Goal: Task Accomplishment & Management: Complete application form

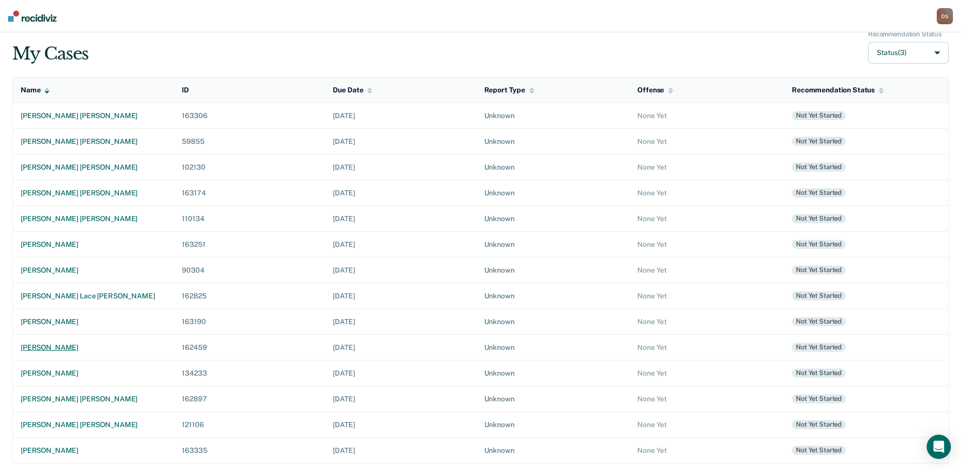
scroll to position [68, 0]
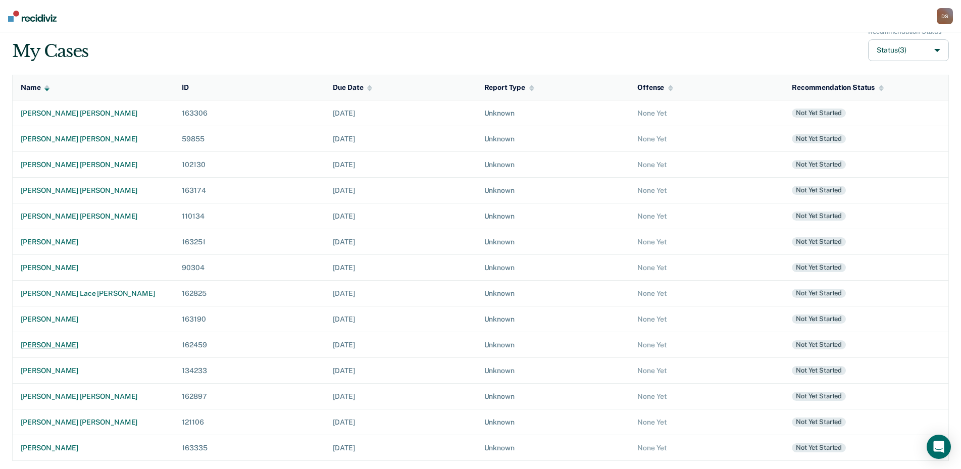
click at [56, 346] on div "[PERSON_NAME]" at bounding box center [93, 345] width 145 height 9
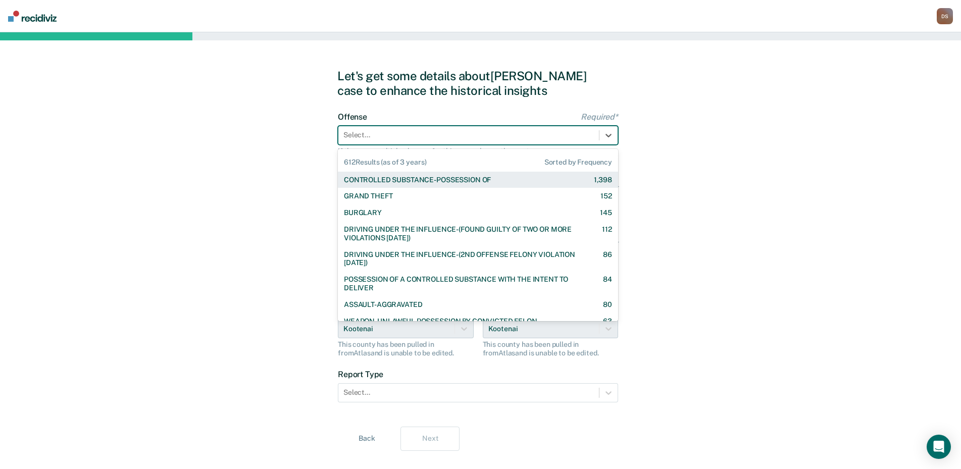
click at [385, 133] on div at bounding box center [468, 135] width 250 height 11
click at [400, 181] on div "CONTROLLED SUBSTANCE-POSSESSION OF" at bounding box center [417, 180] width 147 height 9
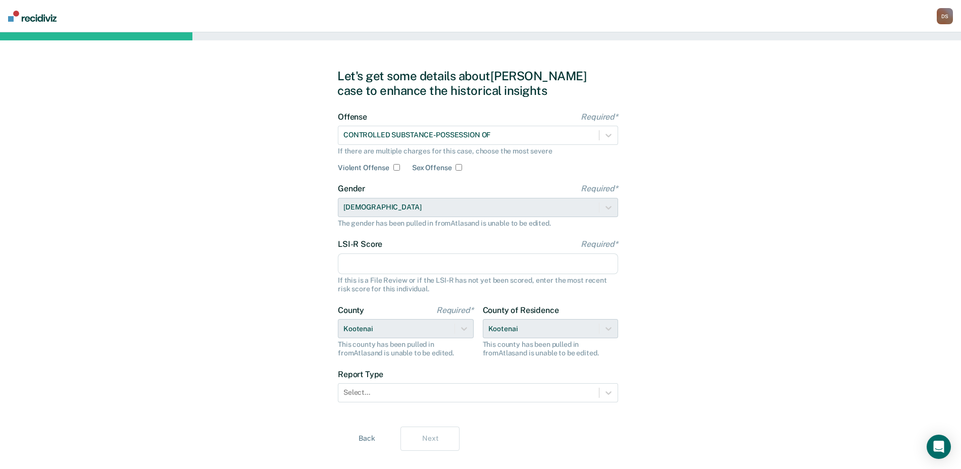
click at [356, 264] on input "LSI-R Score Required*" at bounding box center [478, 264] width 280 height 21
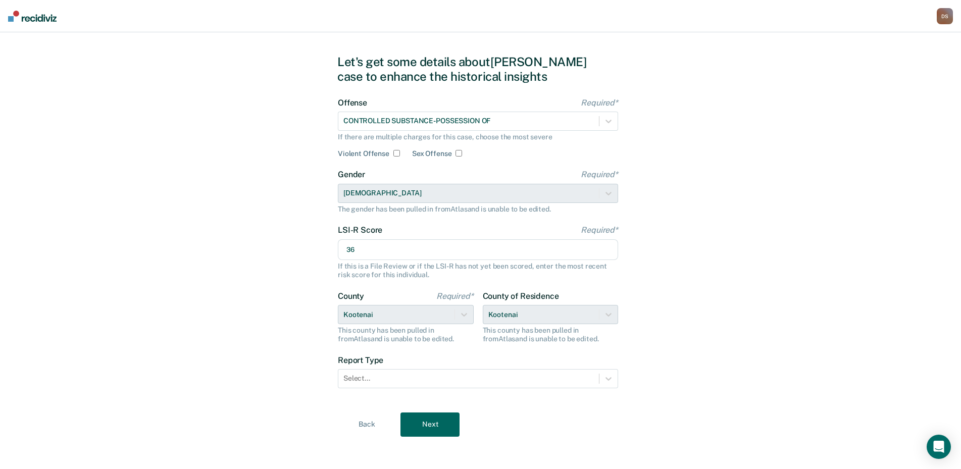
scroll to position [18, 0]
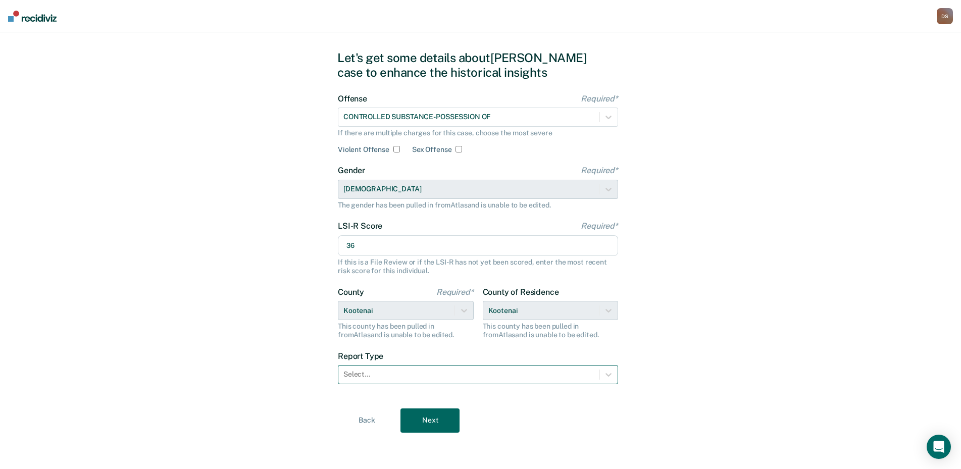
type input "36"
click at [393, 375] on div at bounding box center [468, 374] width 250 height 11
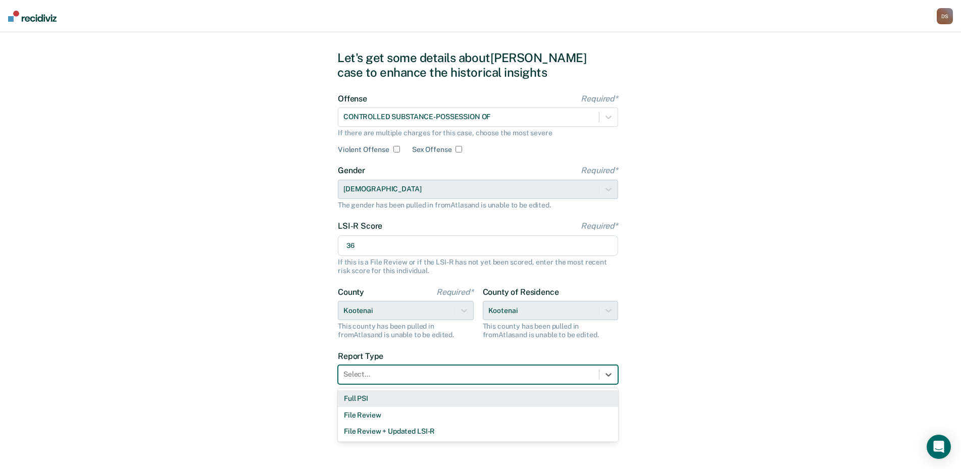
click at [383, 399] on div "Full PSI" at bounding box center [478, 398] width 280 height 17
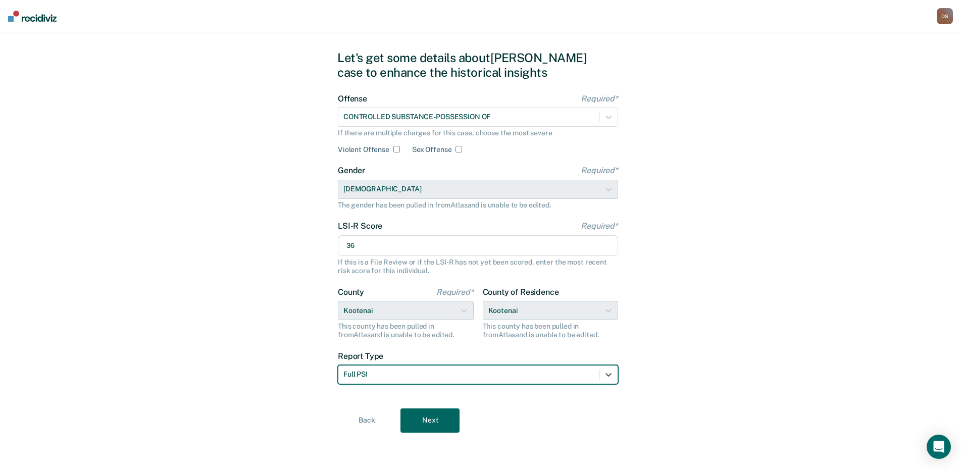
click at [423, 426] on button "Next" at bounding box center [429, 421] width 59 height 24
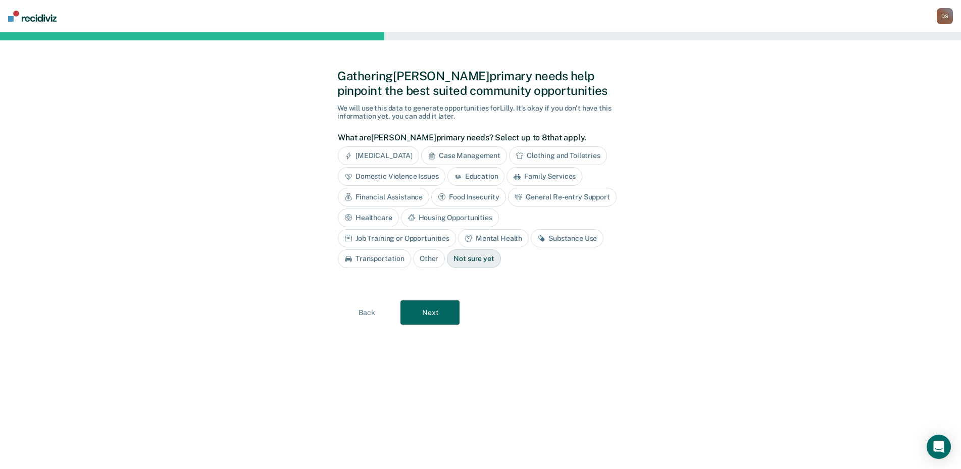
scroll to position [0, 0]
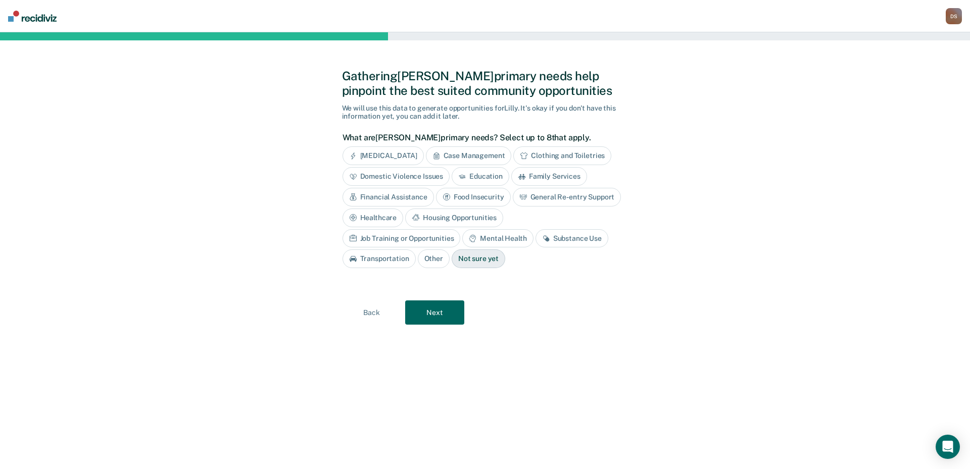
click at [468, 176] on div "Education" at bounding box center [480, 176] width 58 height 19
click at [401, 194] on div "Financial Assistance" at bounding box center [387, 197] width 91 height 19
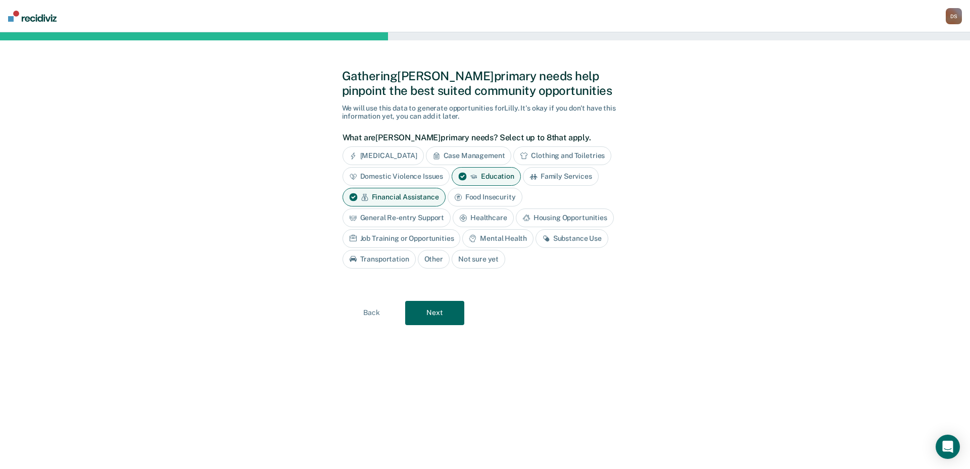
click at [478, 215] on div "Healthcare" at bounding box center [482, 218] width 61 height 19
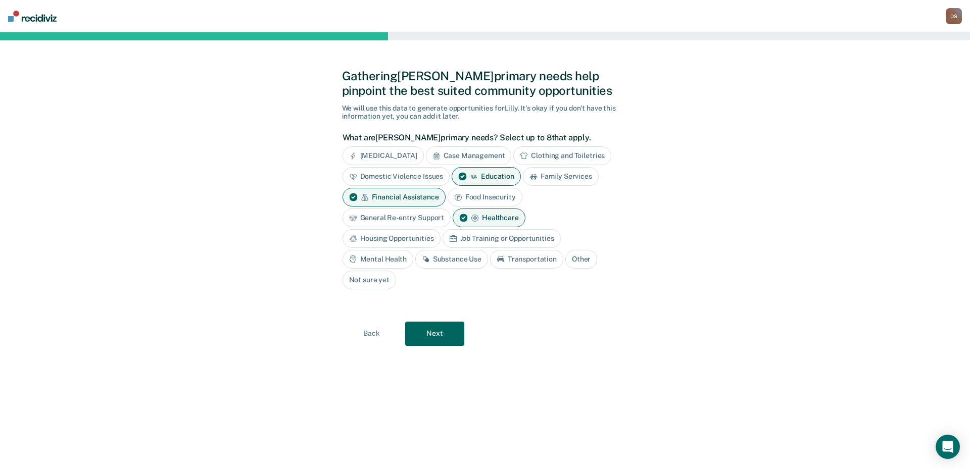
click at [478, 215] on icon at bounding box center [475, 218] width 8 height 8
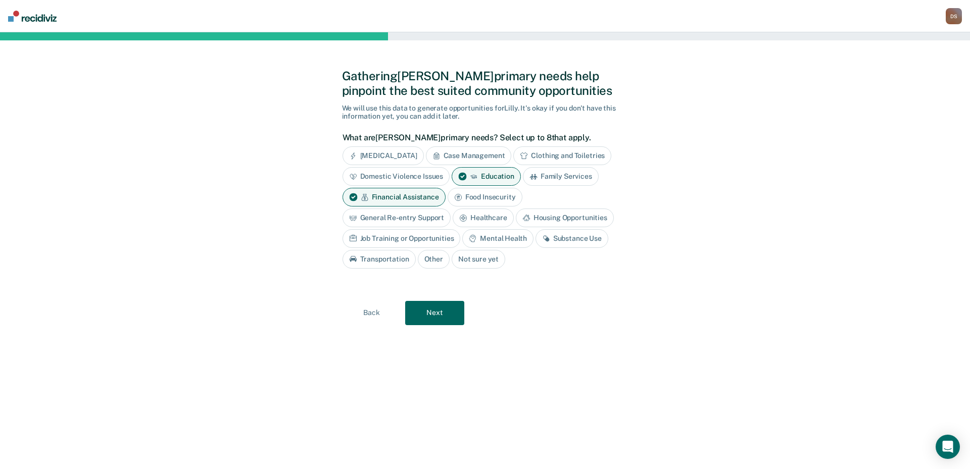
click at [566, 215] on div "Housing Opportunities" at bounding box center [565, 218] width 98 height 19
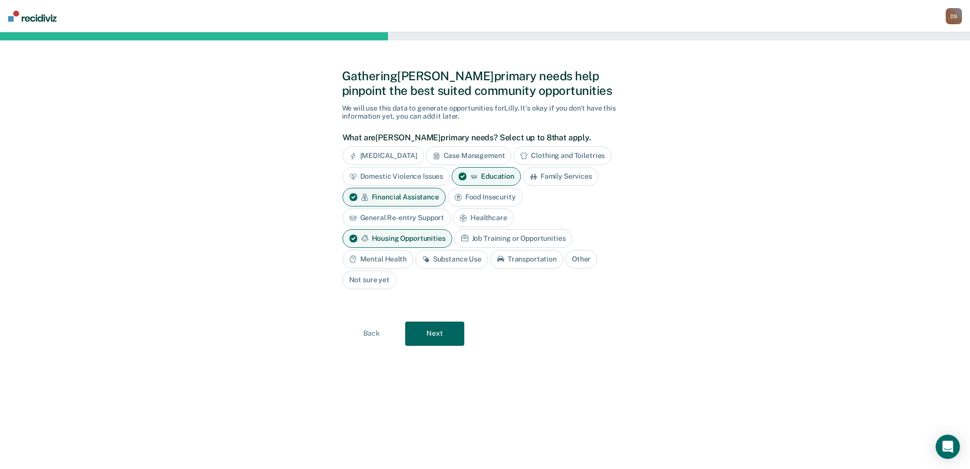
click at [547, 238] on div "Job Training or Opportunities" at bounding box center [513, 238] width 118 height 19
click at [391, 259] on div "Mental Health" at bounding box center [377, 259] width 71 height 19
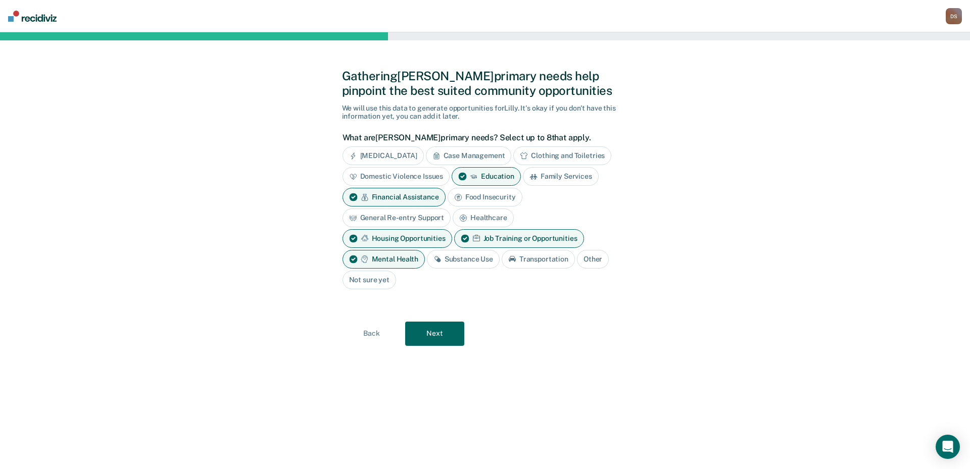
click at [464, 261] on div "Substance Use" at bounding box center [463, 259] width 73 height 19
click at [446, 332] on button "Next" at bounding box center [434, 334] width 59 height 24
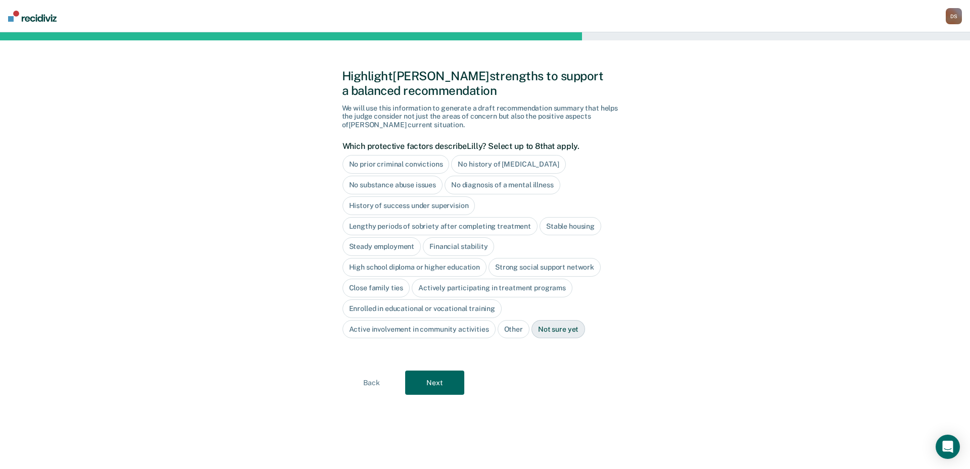
click at [487, 185] on div "No diagnosis of a mental illness" at bounding box center [502, 185] width 116 height 19
click at [431, 378] on button "Next" at bounding box center [434, 383] width 59 height 24
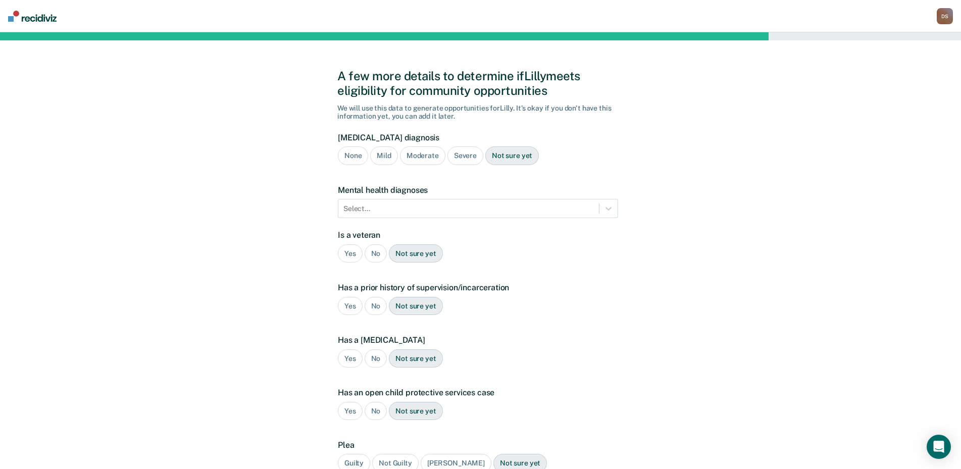
click at [457, 156] on div "Severe" at bounding box center [465, 155] width 36 height 19
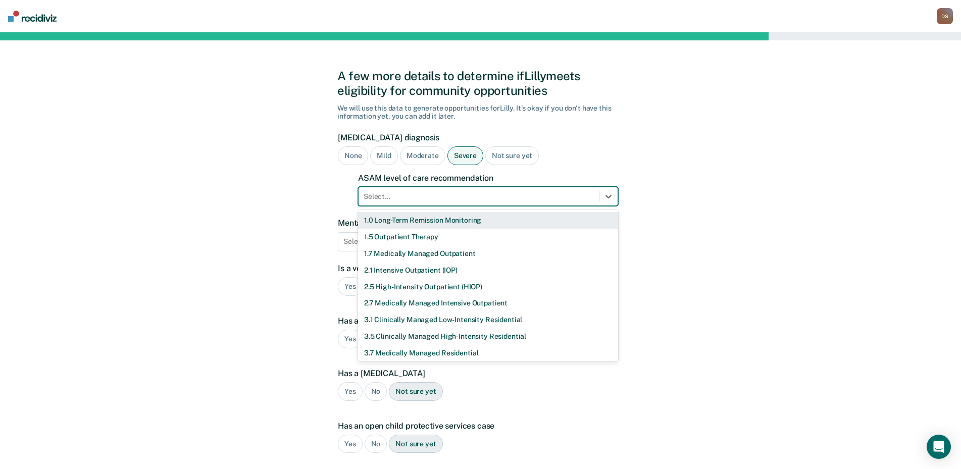
click at [383, 190] on div "Select..." at bounding box center [479, 196] width 240 height 15
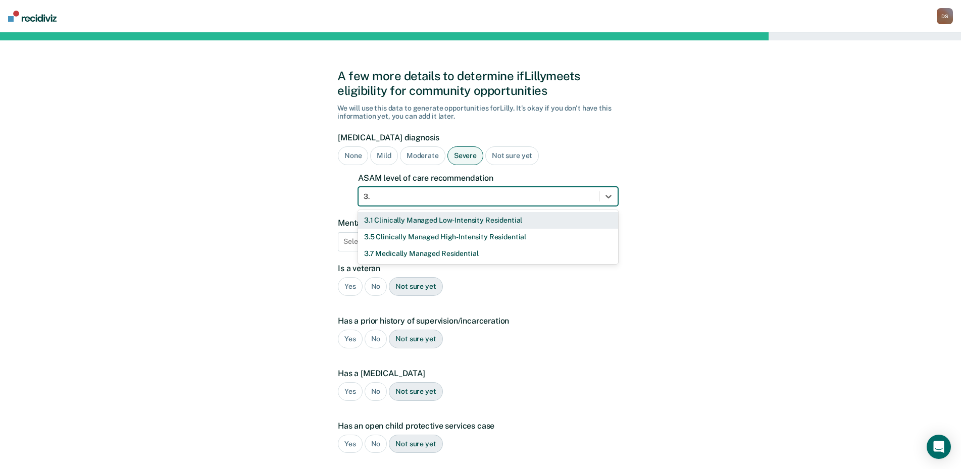
type input "3.5"
click at [401, 227] on div "3.5 Clinically Managed High-Intensity Residential" at bounding box center [488, 220] width 260 height 17
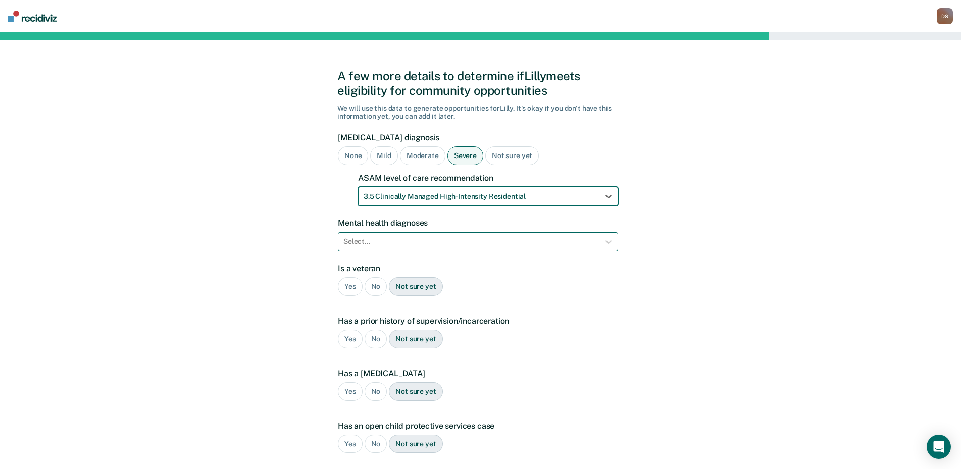
click at [381, 237] on div at bounding box center [468, 241] width 250 height 11
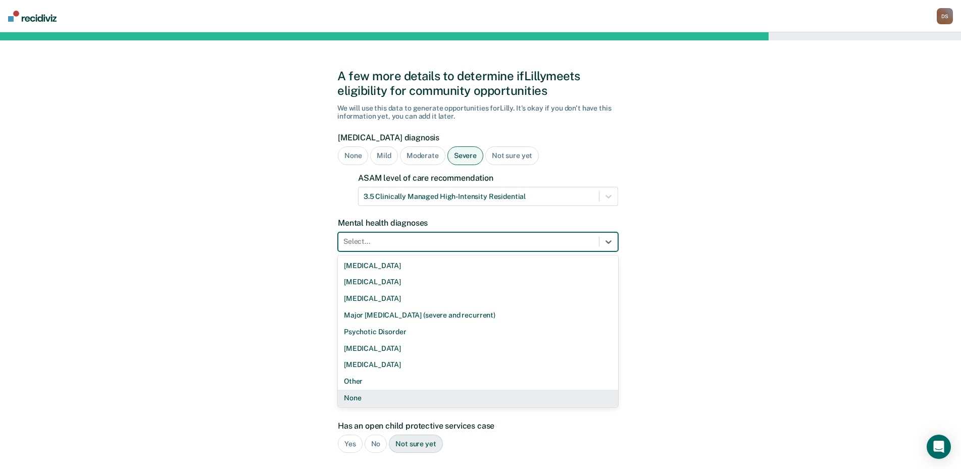
click at [353, 398] on div "None" at bounding box center [478, 398] width 280 height 17
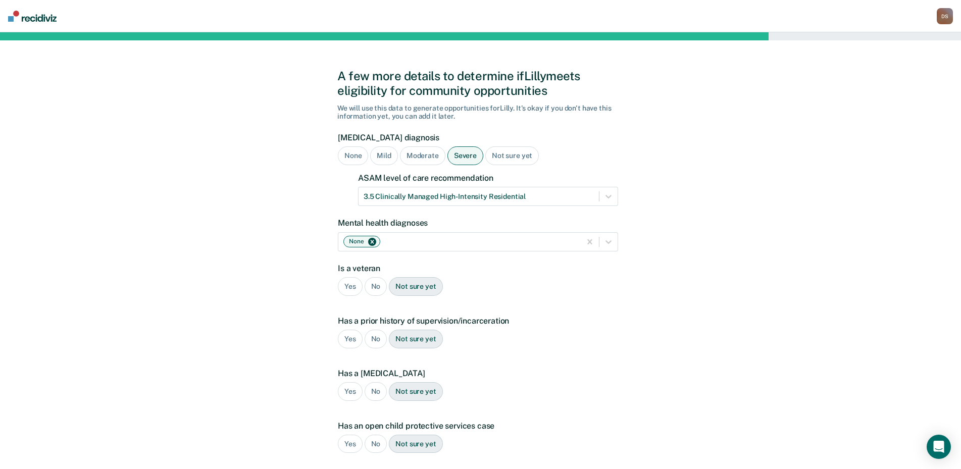
click at [379, 288] on div "No" at bounding box center [376, 286] width 23 height 19
click at [344, 339] on div "Yes" at bounding box center [350, 339] width 25 height 19
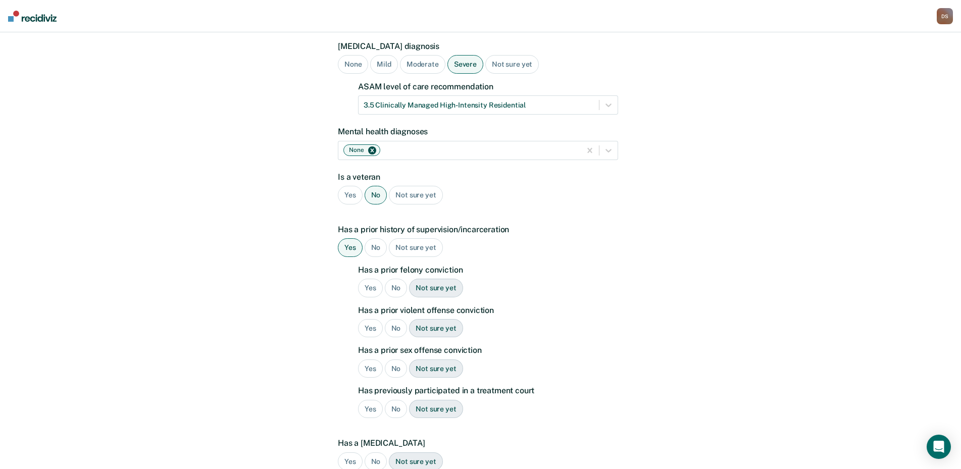
scroll to position [101, 0]
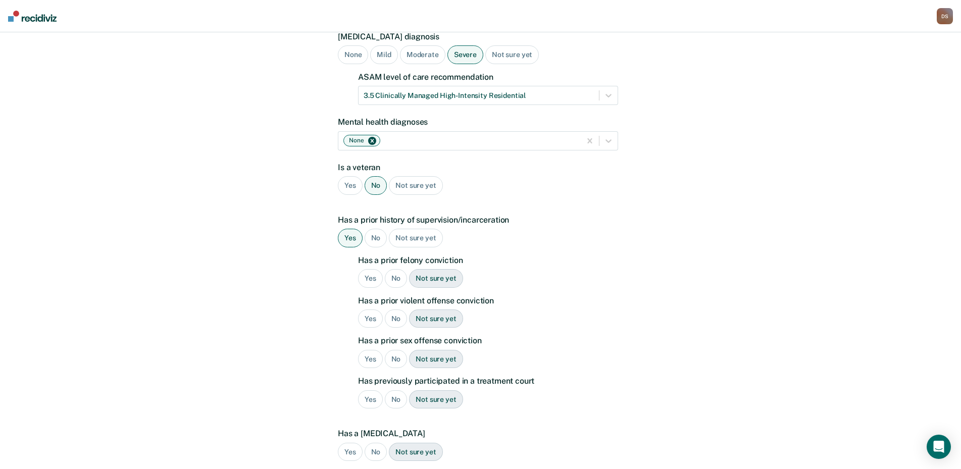
click at [396, 275] on div "No" at bounding box center [396, 278] width 23 height 19
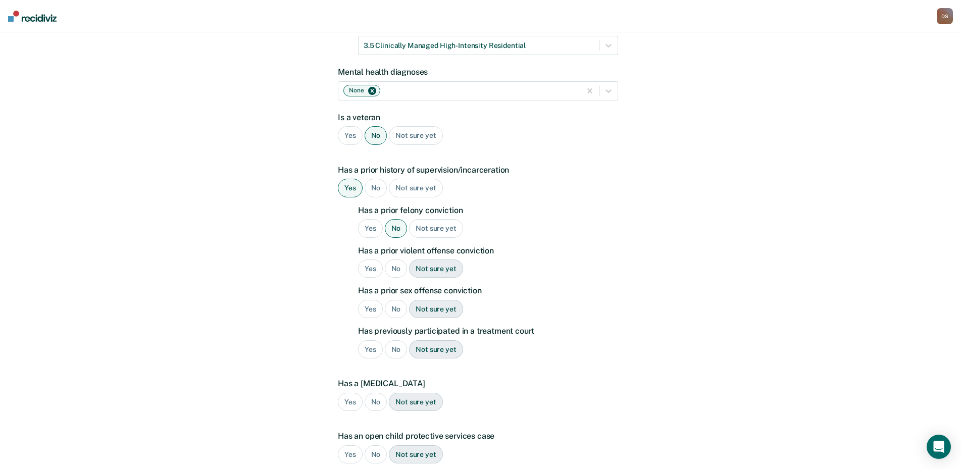
scroll to position [152, 0]
click at [395, 271] on div "No" at bounding box center [396, 268] width 23 height 19
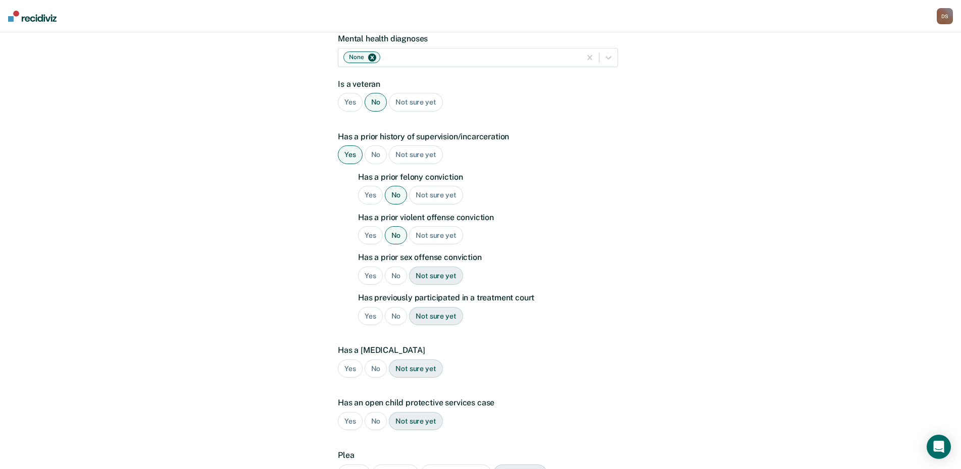
scroll to position [202, 0]
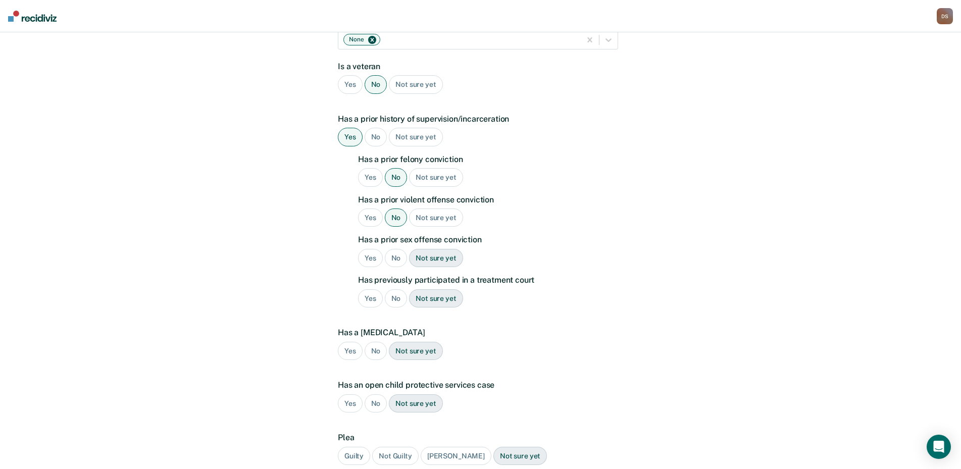
click at [396, 258] on div "No" at bounding box center [396, 258] width 23 height 19
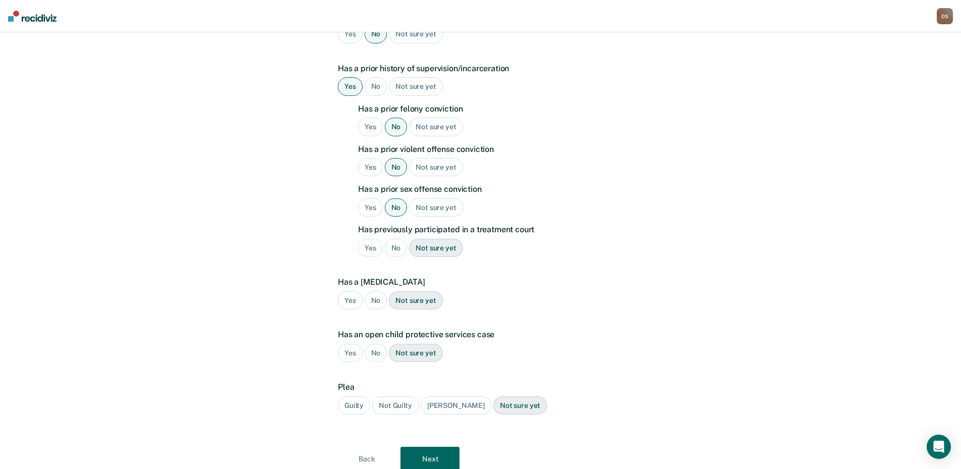
click at [392, 246] on div "No" at bounding box center [396, 248] width 23 height 19
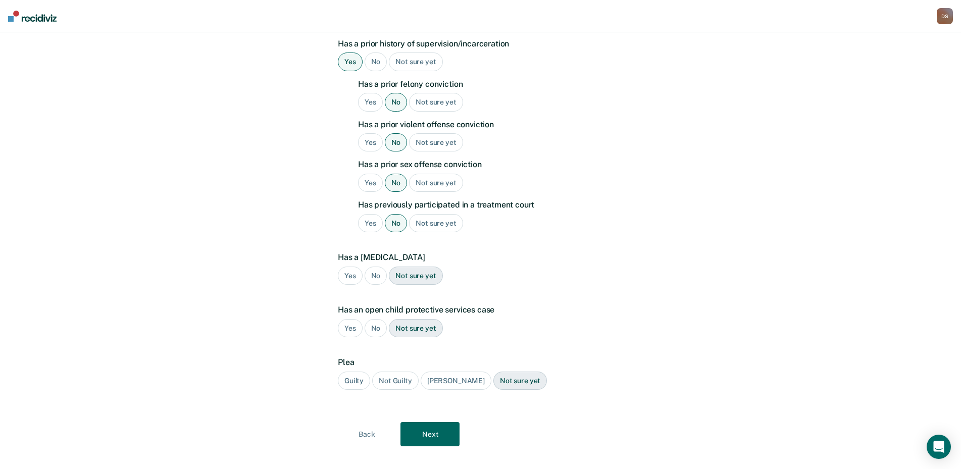
scroll to position [291, 0]
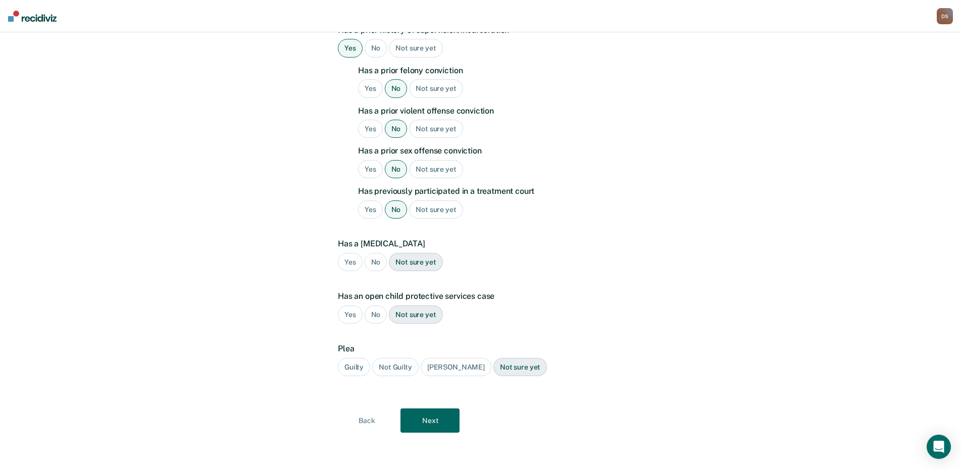
click at [370, 260] on div "No" at bounding box center [376, 262] width 23 height 19
click at [376, 318] on div "No" at bounding box center [376, 315] width 23 height 19
click at [355, 362] on div "Guilty" at bounding box center [354, 367] width 32 height 19
click at [434, 417] on button "Next" at bounding box center [429, 421] width 59 height 24
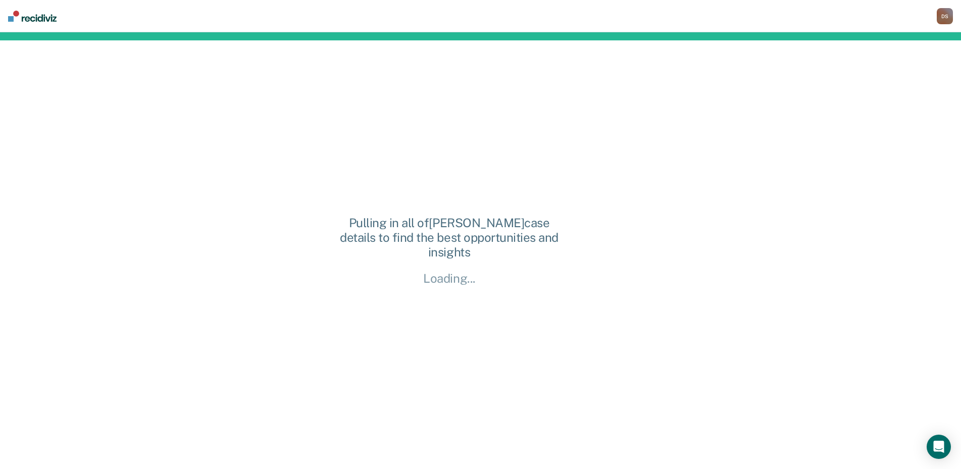
scroll to position [0, 0]
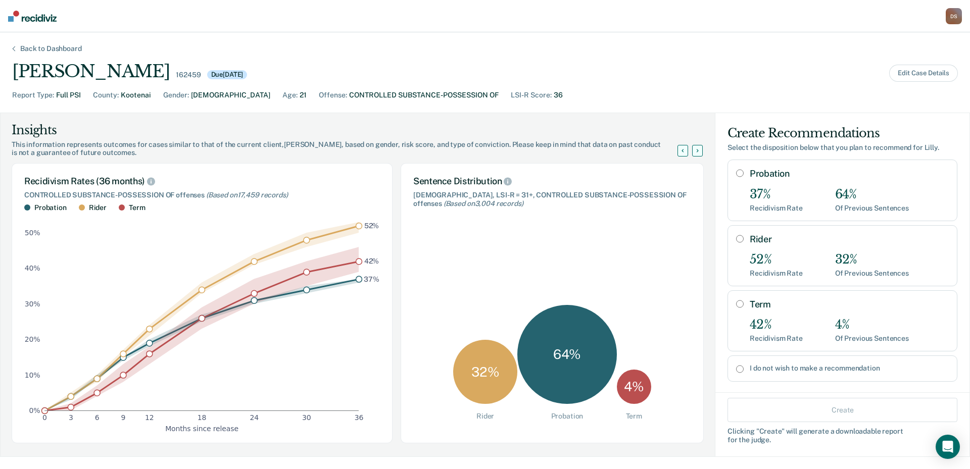
click at [736, 239] on input "Rider" at bounding box center [740, 239] width 8 height 8
radio input "true"
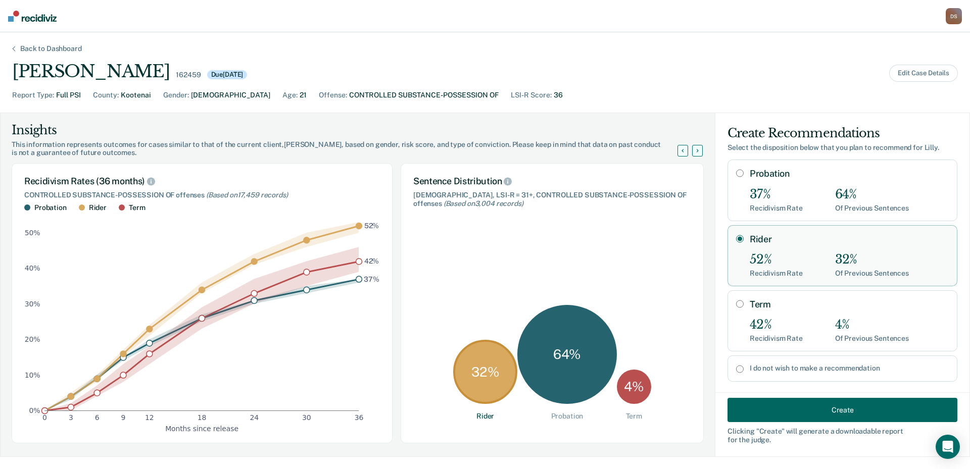
click at [822, 409] on button "Create" at bounding box center [842, 410] width 230 height 24
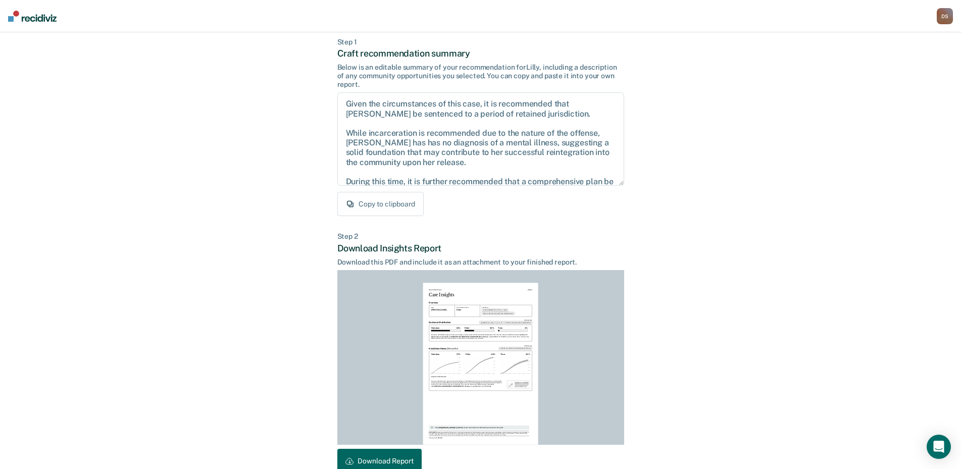
scroll to position [107, 0]
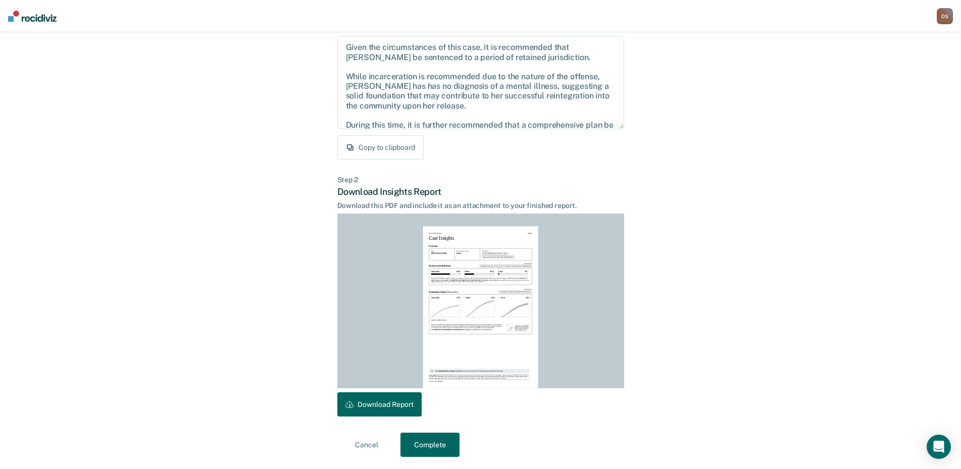
click at [366, 405] on button "Download Report" at bounding box center [379, 404] width 84 height 24
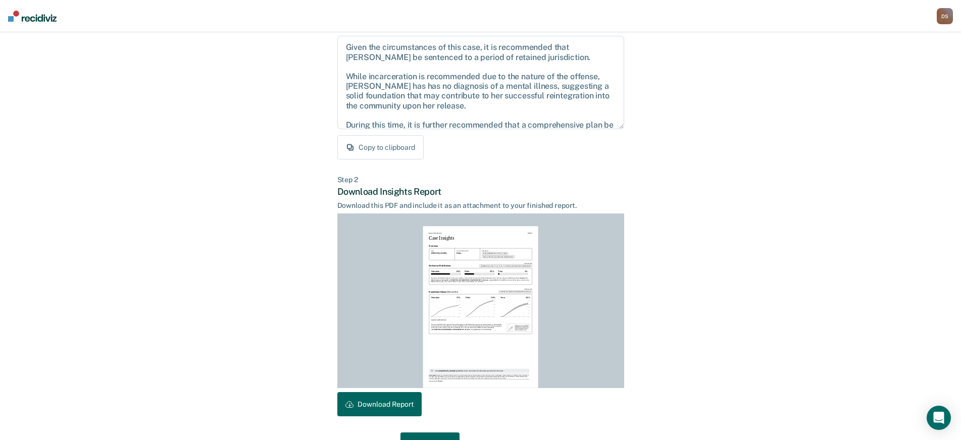
scroll to position [135, 0]
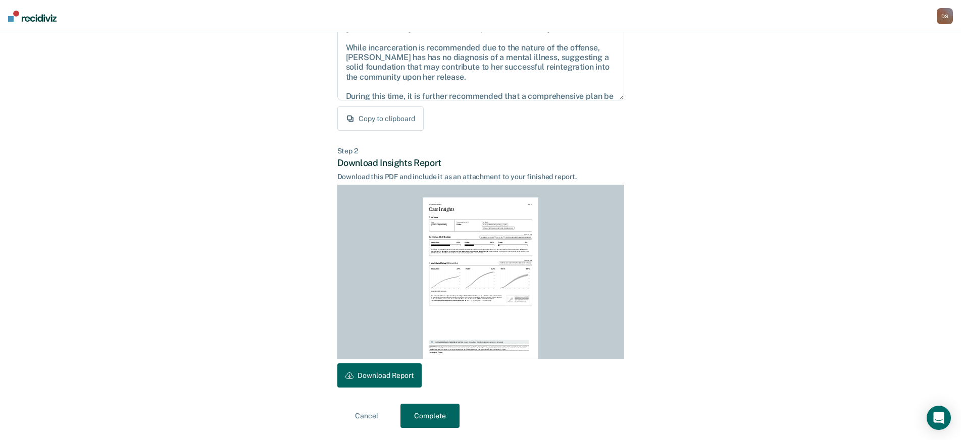
click at [431, 410] on button "Complete" at bounding box center [429, 416] width 59 height 24
